Goal: Communication & Community: Answer question/provide support

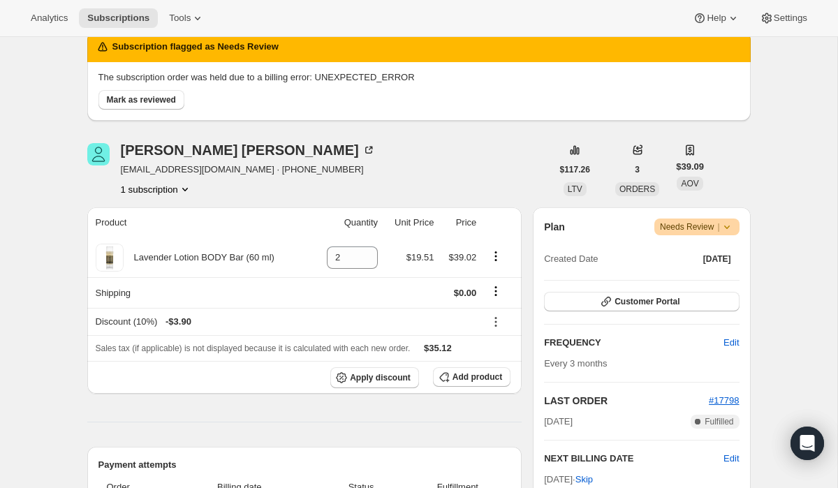
scroll to position [81, 0]
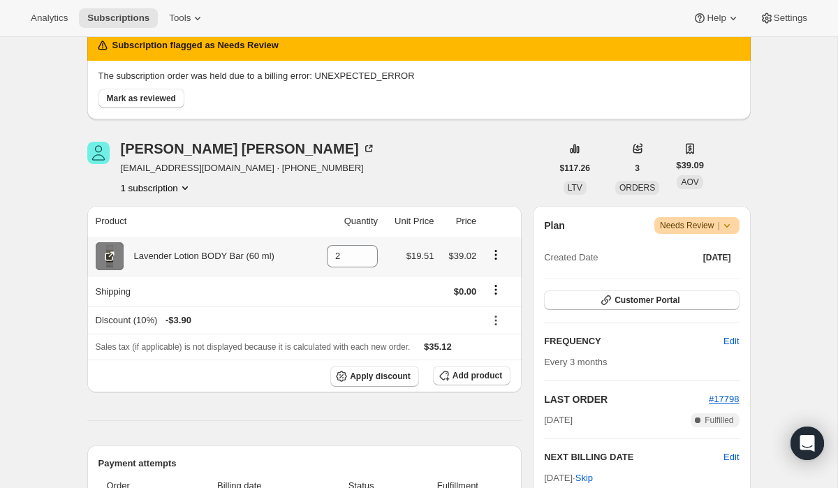
click at [112, 253] on icon at bounding box center [110, 256] width 14 height 14
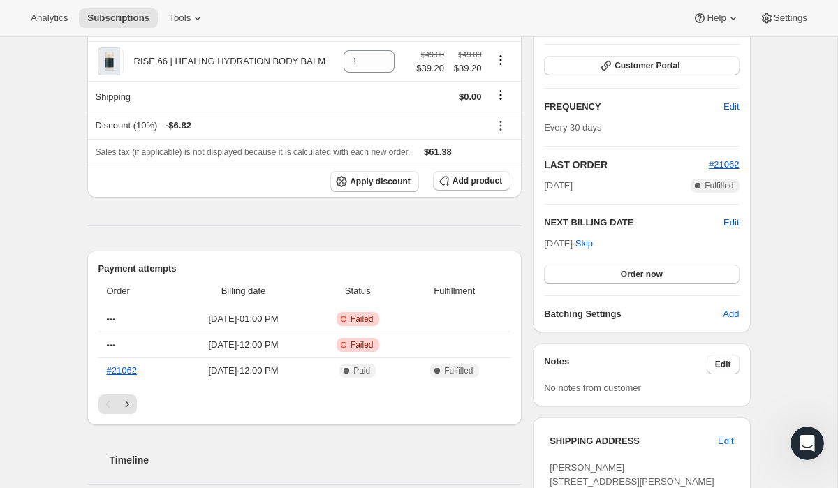
scroll to position [317, 0]
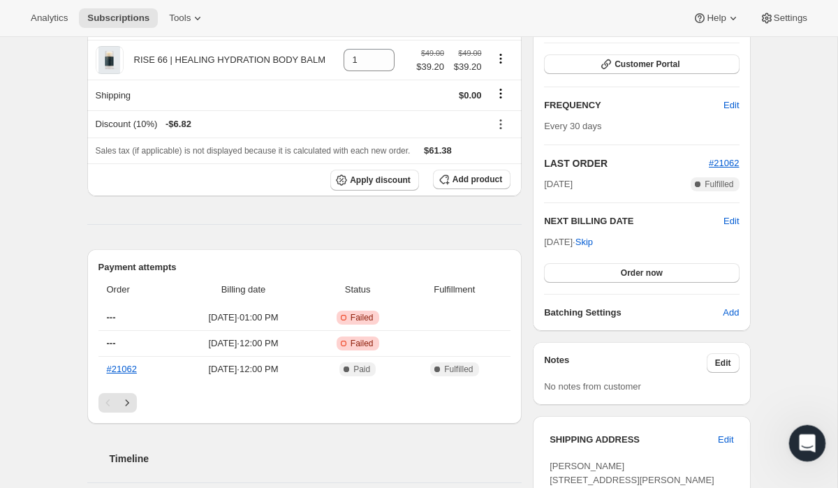
click at [805, 441] on icon "Open Intercom Messenger" at bounding box center [805, 441] width 23 height 23
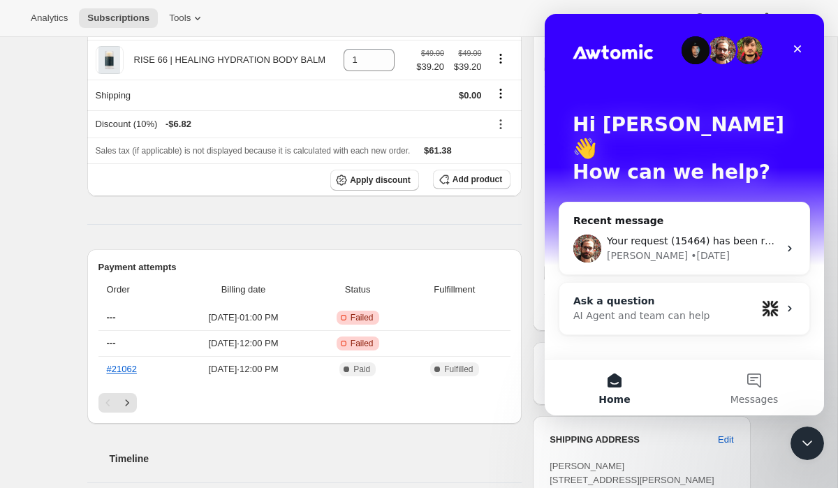
click at [697, 309] on div "AI Agent and team can help" at bounding box center [664, 316] width 183 height 15
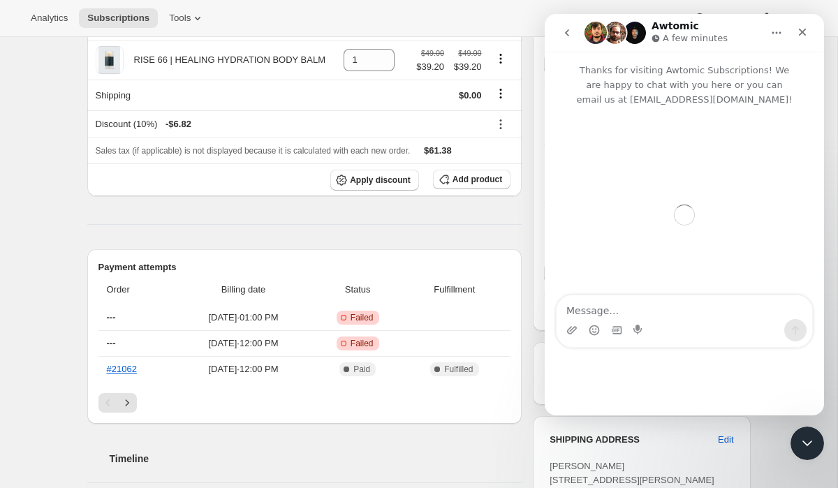
scroll to position [0, 0]
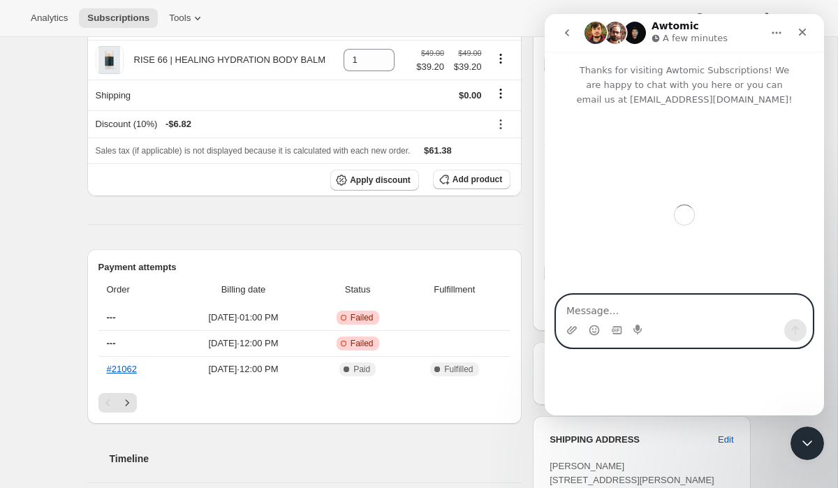
click at [684, 309] on textarea "Message…" at bounding box center [685, 307] width 256 height 24
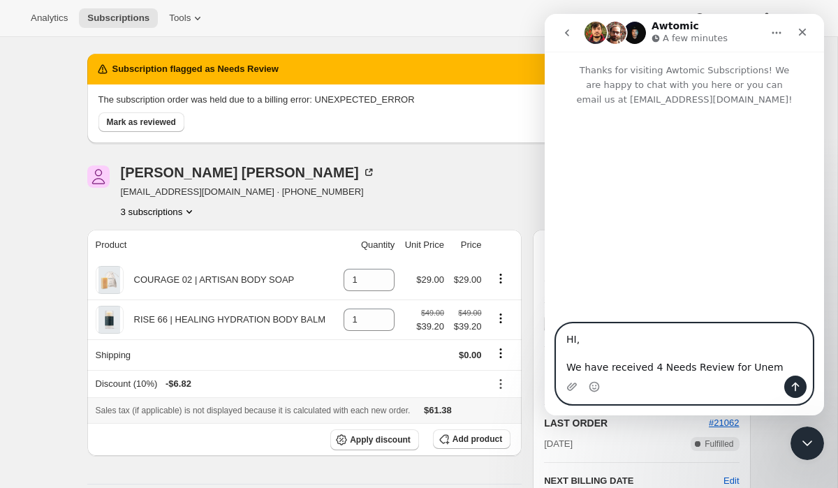
scroll to position [51, 0]
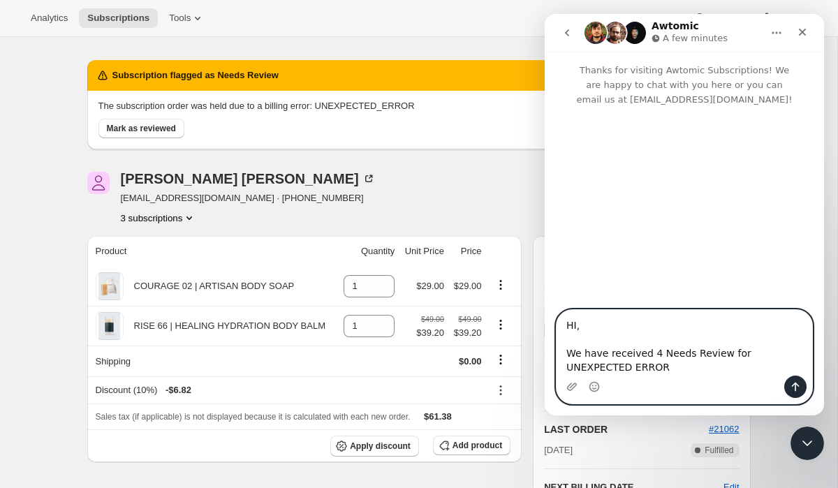
click at [802, 353] on textarea "HI, We have received 4 Needs Review for UNEXPECTED ERROR" at bounding box center [685, 343] width 256 height 66
click at [680, 369] on textarea "HI, We have received 4 Needs Review for UNEXPECTED_ERROR" at bounding box center [685, 343] width 256 height 66
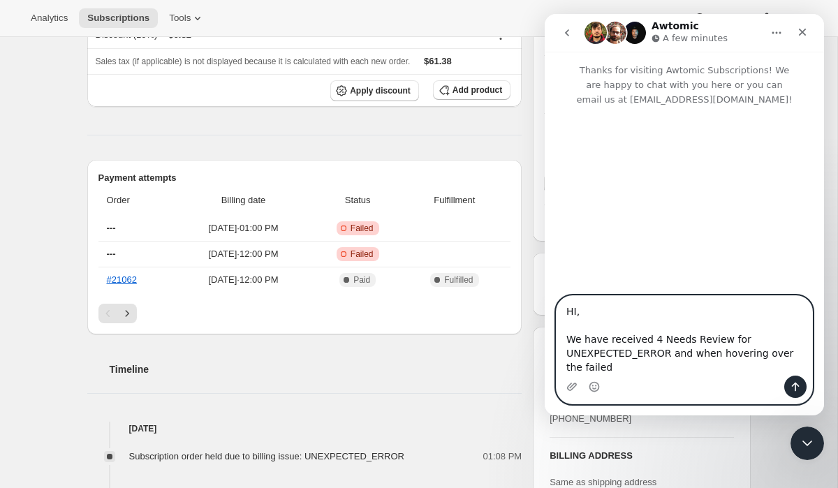
scroll to position [452, 0]
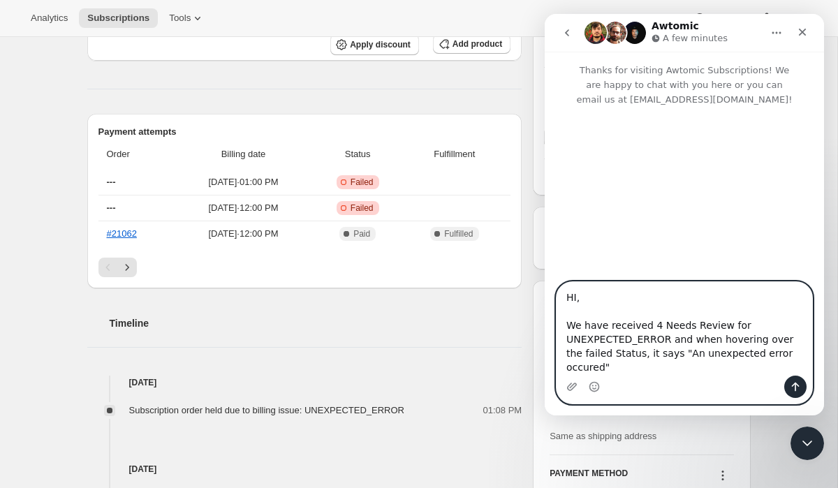
click at [780, 366] on textarea "HI, We have received 4 Needs Review for UNEXPECTED_ERROR and when hovering over…" at bounding box center [685, 329] width 256 height 94
click at [808, 371] on textarea "HI, We have received 4 Needs Review for UNEXPECTED_ERROR and when hovering over…" at bounding box center [685, 329] width 256 height 94
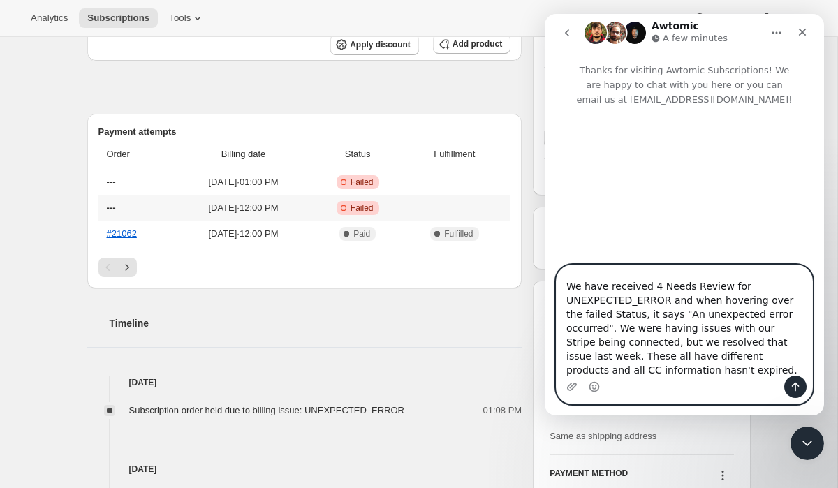
scroll to position [36, 0]
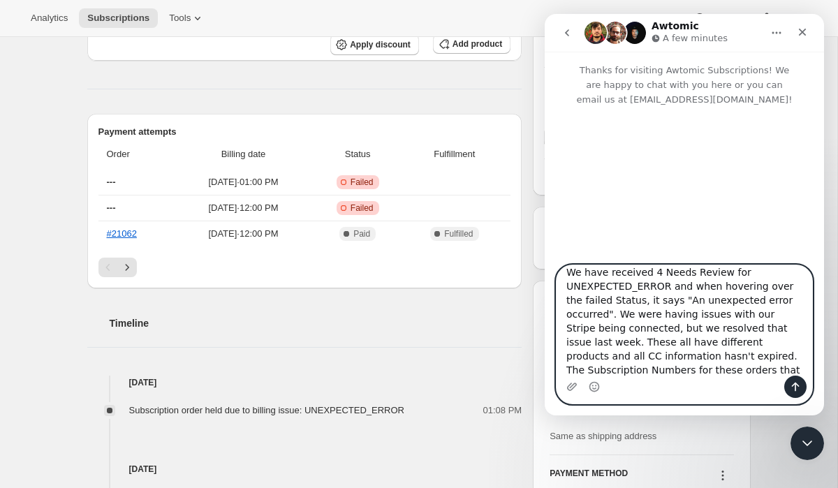
paste textarea "10801840198, 11355521094, 11369939014"
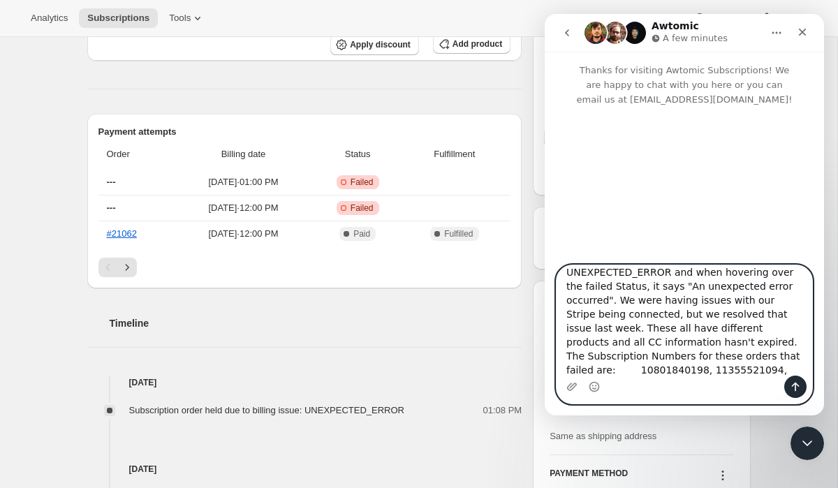
paste textarea "11355521094"
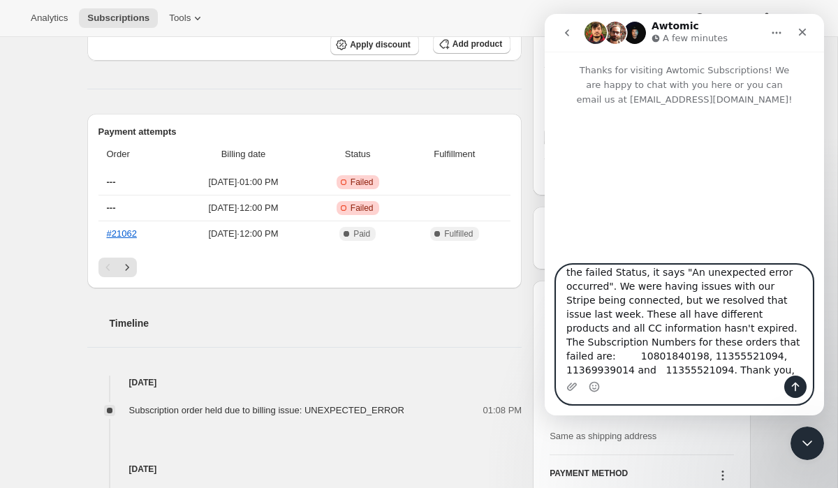
click at [714, 373] on textarea "HI, We have received 4 Needs Review for UNEXPECTED_ERROR and when hovering over…" at bounding box center [685, 320] width 256 height 110
type textarea "HI, We have received 4 Needs Review for UNEXPECTED_ERROR and when hovering over…"
click at [791, 388] on icon "Send a message…" at bounding box center [795, 386] width 11 height 11
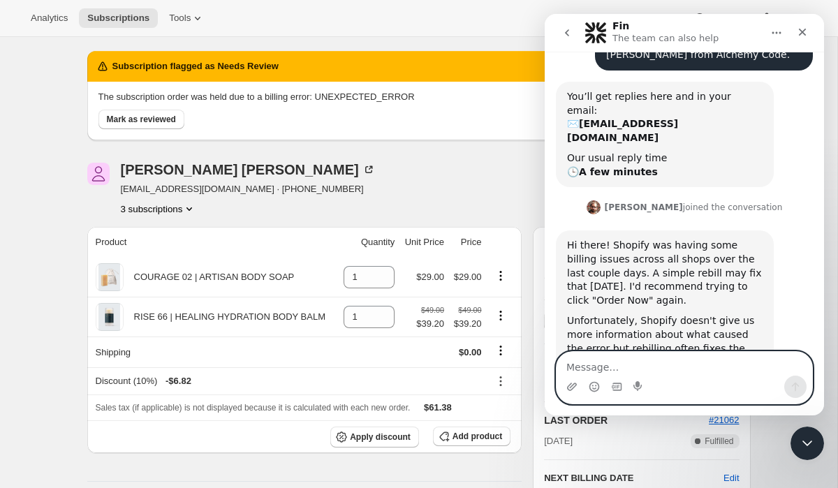
scroll to position [0, 0]
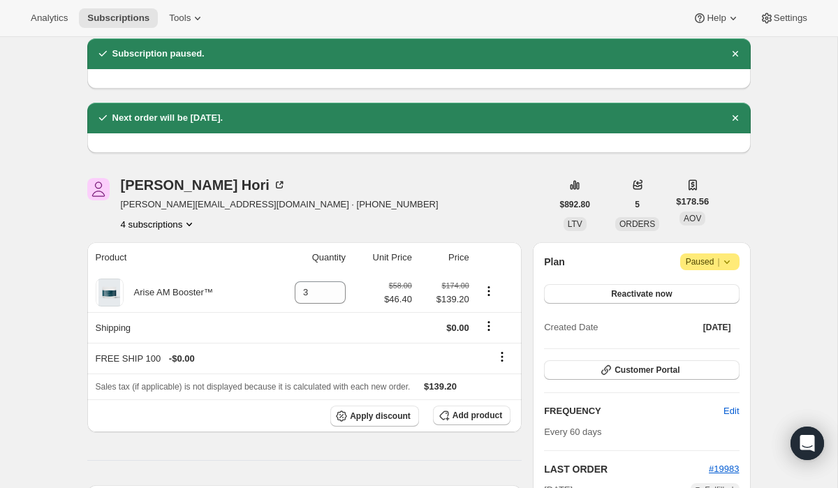
scroll to position [50, 0]
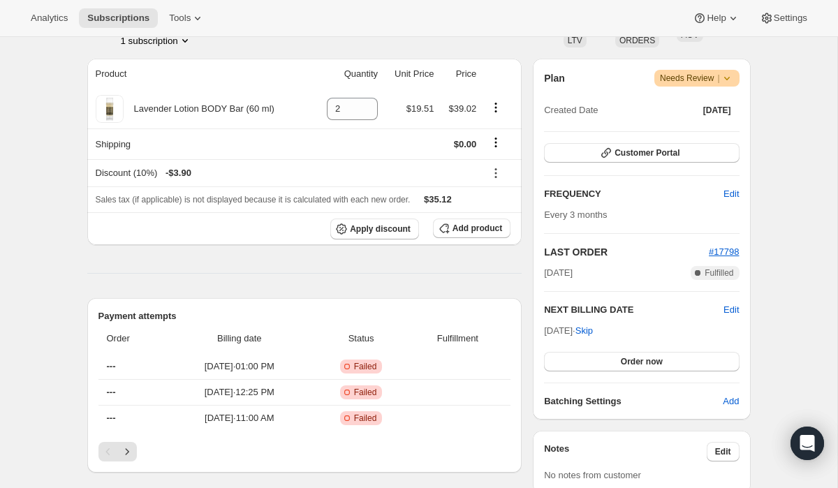
scroll to position [231, 0]
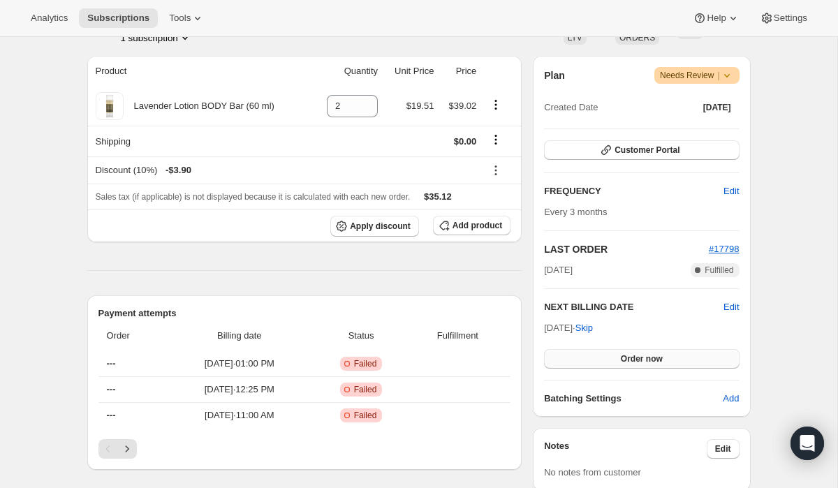
click at [621, 358] on span "Order now" at bounding box center [642, 358] width 42 height 11
click at [621, 358] on span "Click to confirm" at bounding box center [642, 358] width 64 height 11
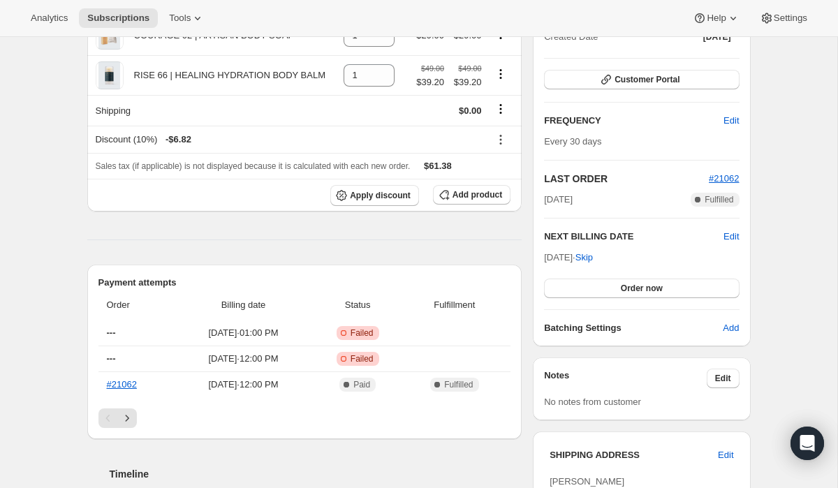
scroll to position [303, 0]
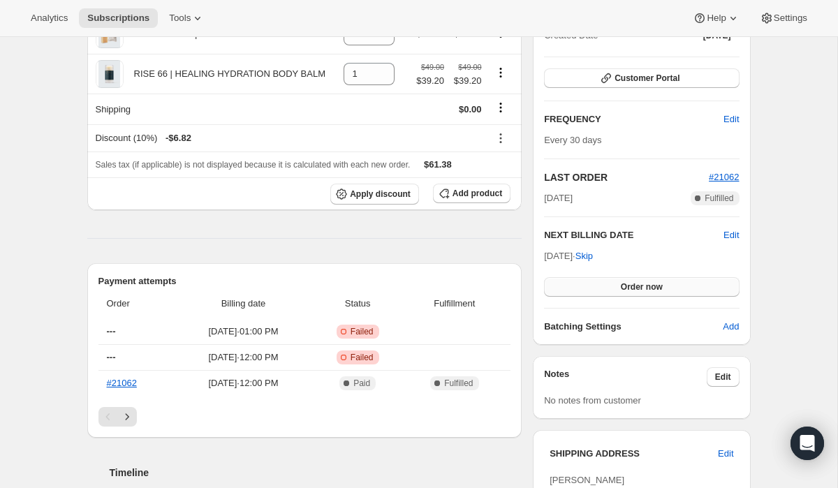
click at [633, 281] on span "Order now" at bounding box center [642, 286] width 42 height 11
click at [633, 286] on span "Click to confirm" at bounding box center [642, 286] width 64 height 11
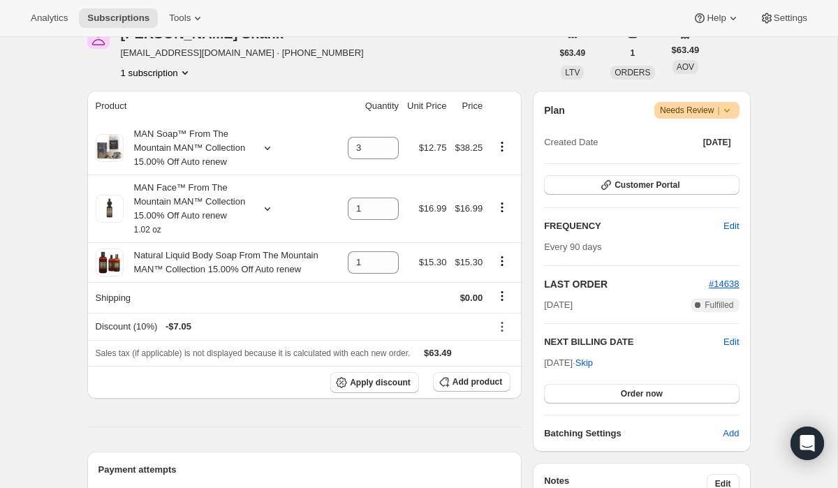
scroll to position [199, 0]
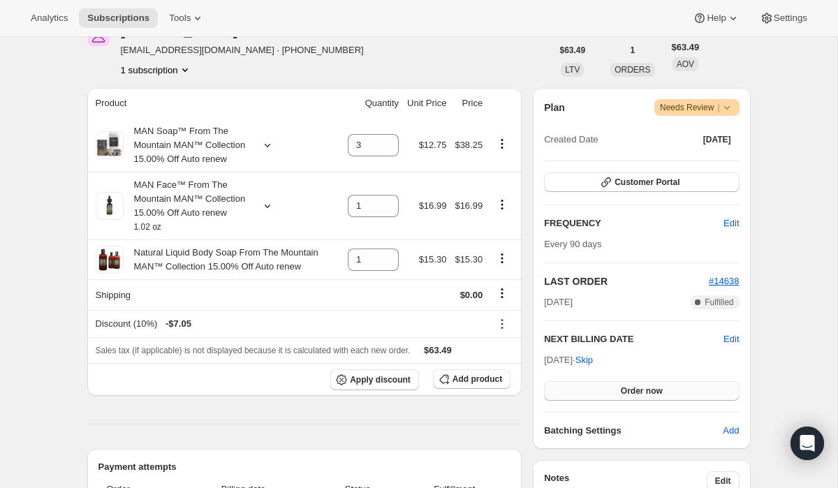
click at [615, 389] on button "Order now" at bounding box center [641, 391] width 195 height 20
click at [615, 389] on span "Click to confirm" at bounding box center [642, 390] width 64 height 11
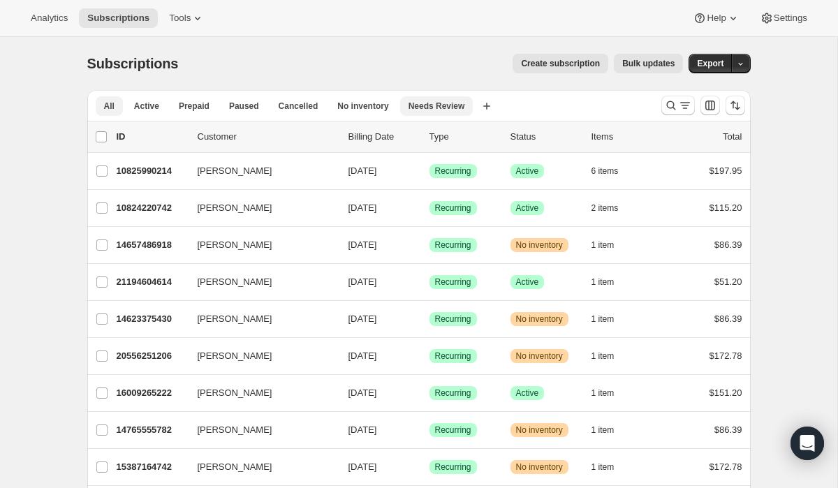
click at [431, 105] on span "Needs Review" at bounding box center [436, 106] width 57 height 11
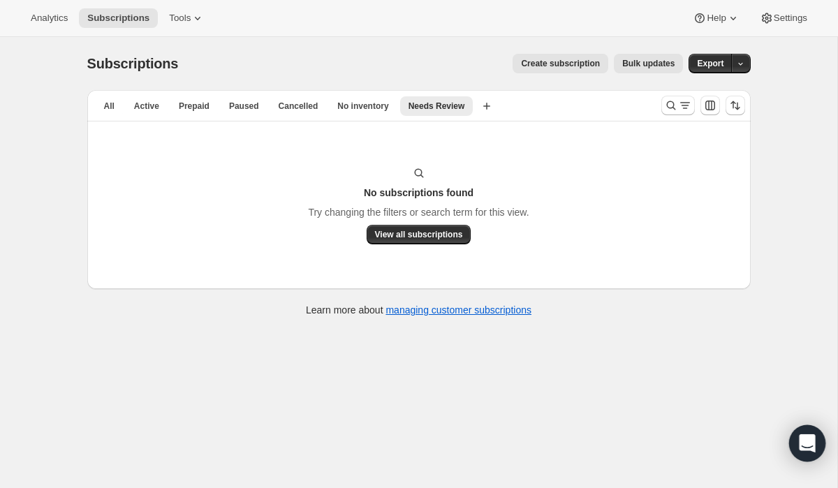
click at [808, 448] on icon "Open Intercom Messenger" at bounding box center [807, 443] width 18 height 18
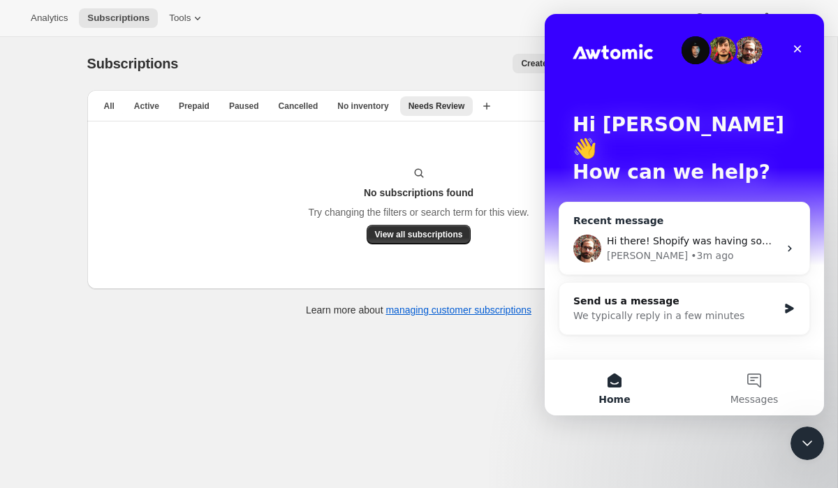
click at [702, 234] on div "Hi there! Shopify was having some billing issues across all shops over the last…" at bounding box center [693, 241] width 172 height 15
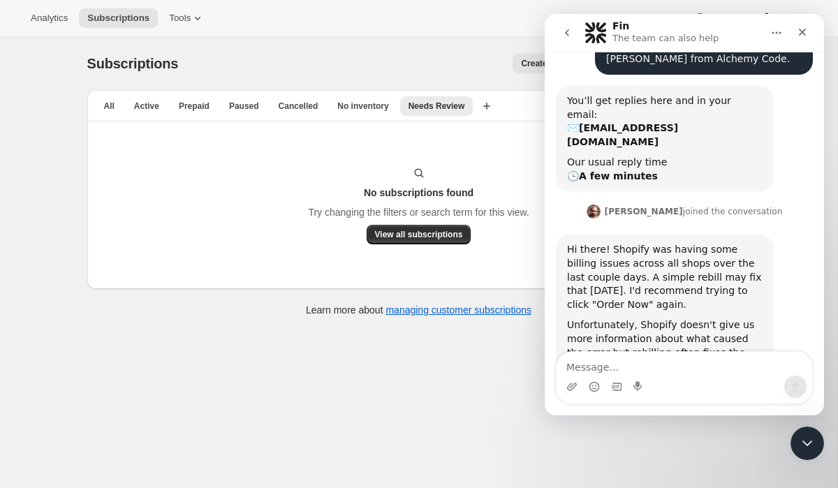
scroll to position [282, 0]
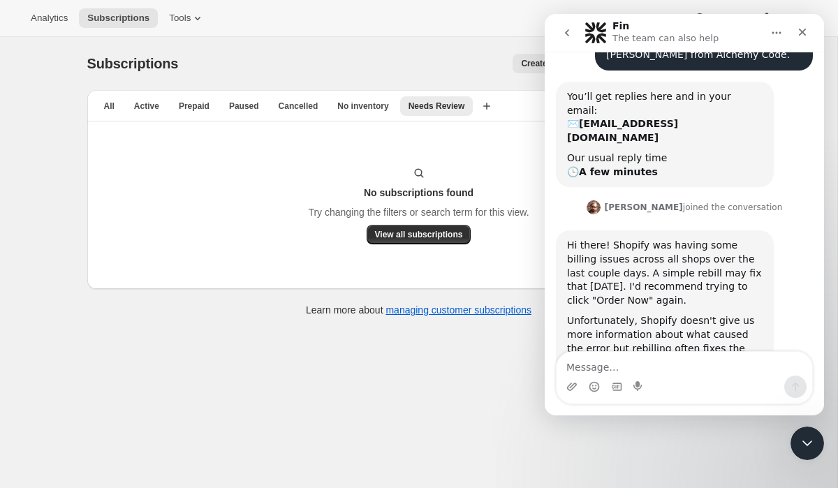
click at [675, 359] on textarea "Message…" at bounding box center [685, 364] width 256 height 24
type textarea "Thank you so much, that worked! Have a great day!"
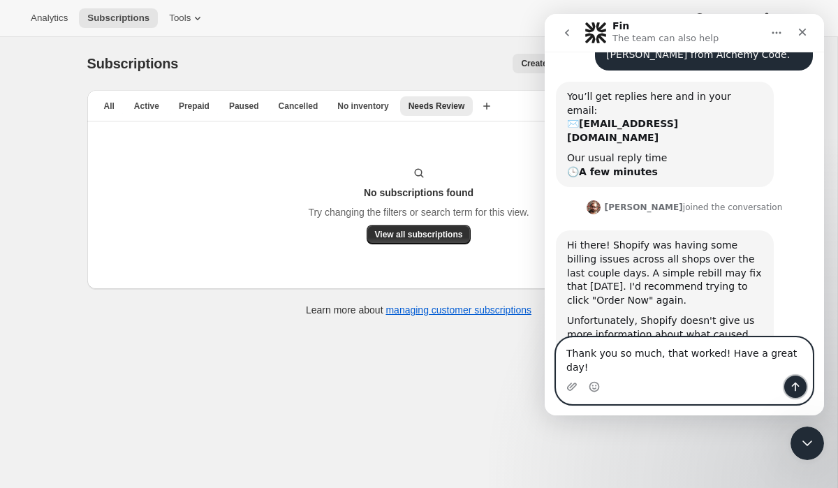
click at [795, 389] on icon "Send a message…" at bounding box center [796, 387] width 8 height 9
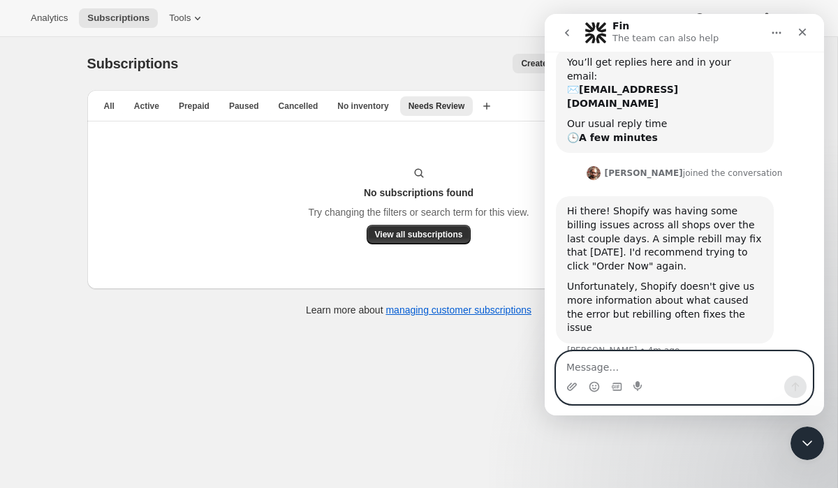
scroll to position [337, 0]
